Goal: Find contact information: Find contact information

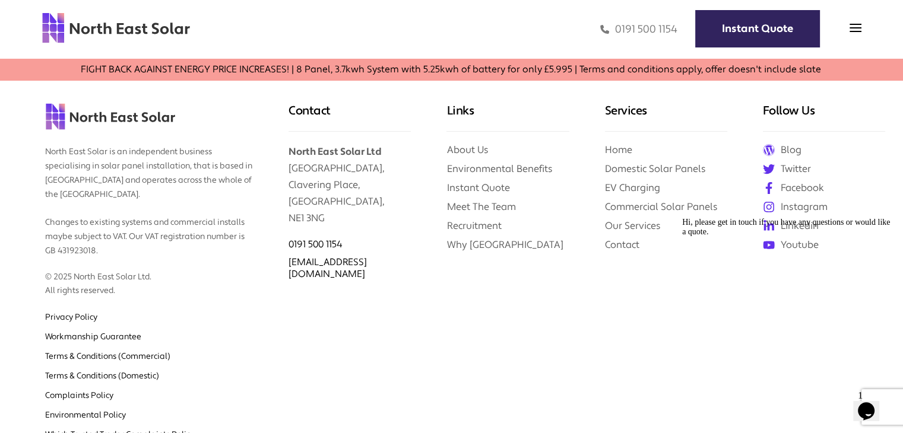
scroll to position [4738, 0]
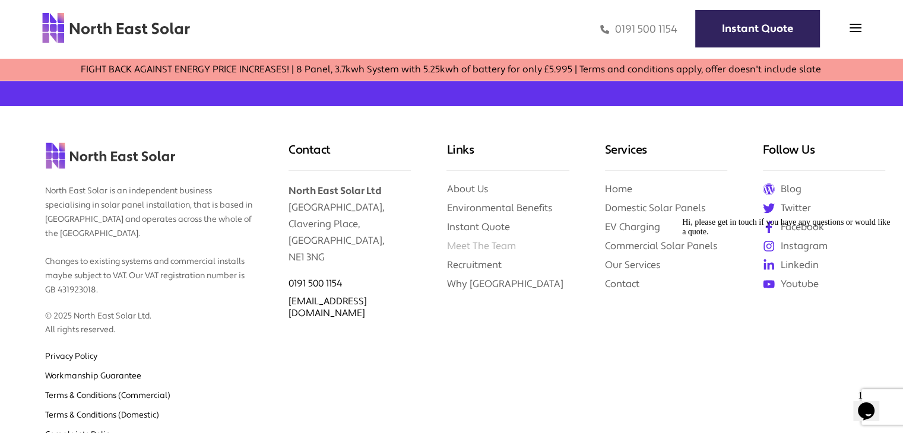
click at [476, 240] on link "Meet The Team" at bounding box center [480, 246] width 69 height 12
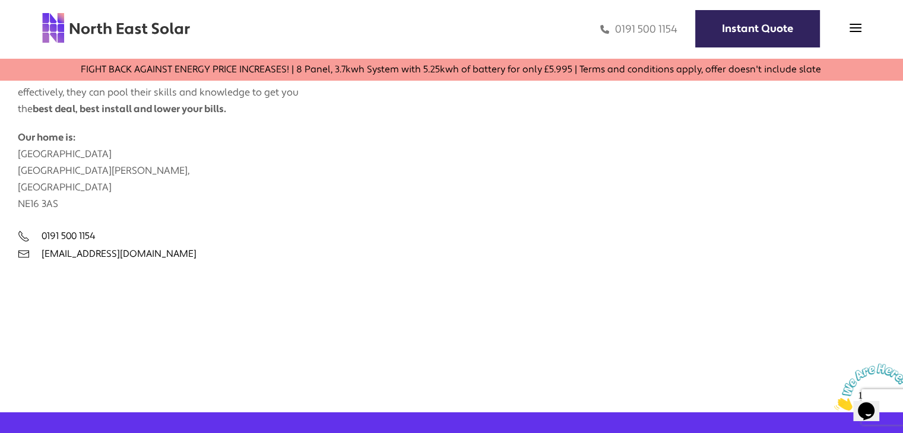
scroll to position [594, 0]
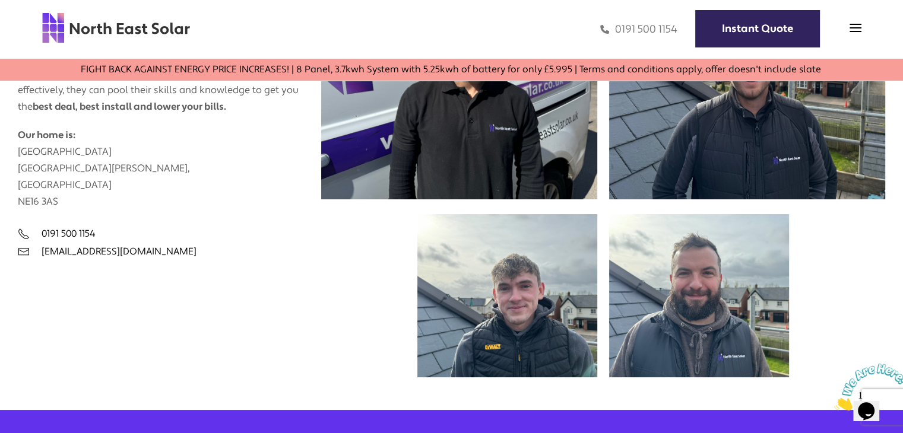
click at [677, 31] on div "0191 500 1154 Instant Quote" at bounding box center [526, 29] width 671 height 34
click at [676, 27] on div "0191 500 1154 Instant Quote" at bounding box center [526, 29] width 671 height 34
copy link "0191 500 1154"
click at [372, 236] on div "Andrew Clough Director Callum Office Manager Cameron Solar Installer John Solar…" at bounding box center [603, 164] width 564 height 432
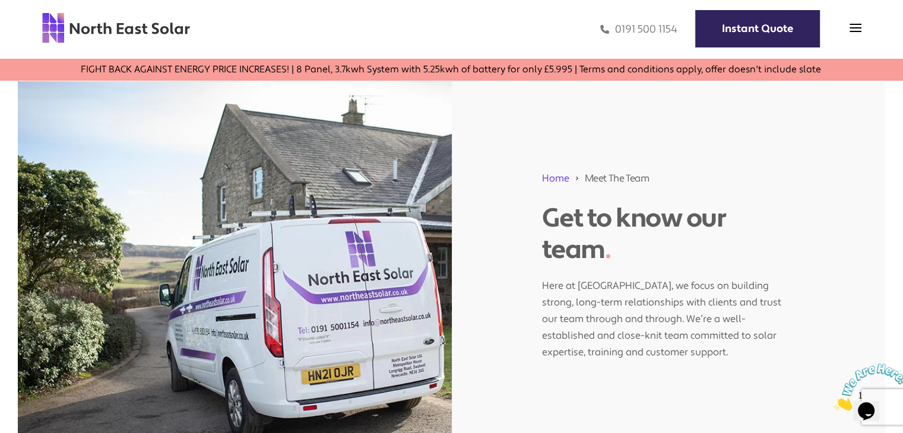
scroll to position [0, 0]
